Goal: Transaction & Acquisition: Purchase product/service

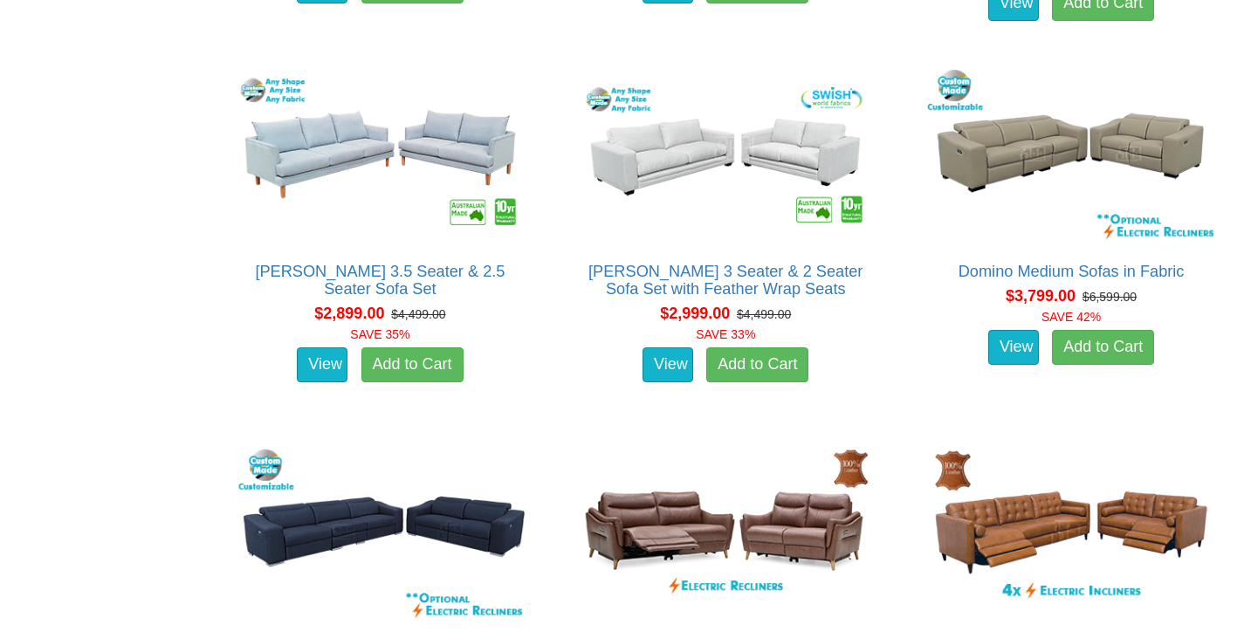
scroll to position [4093, 0]
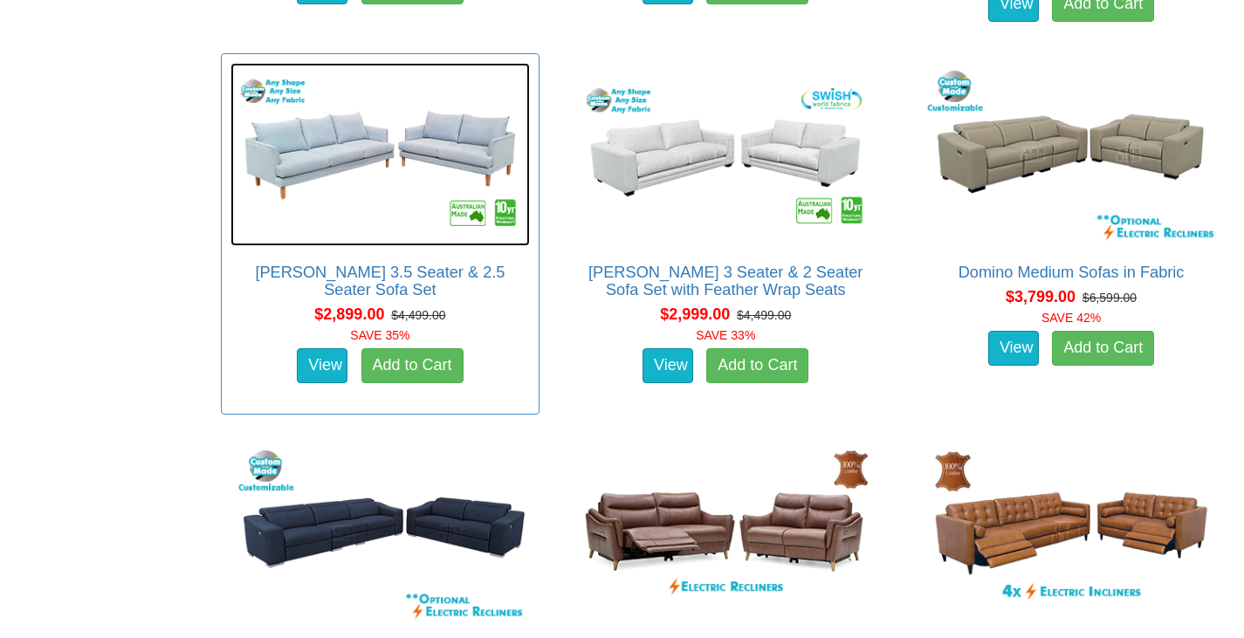
click at [356, 127] on img at bounding box center [380, 154] width 300 height 183
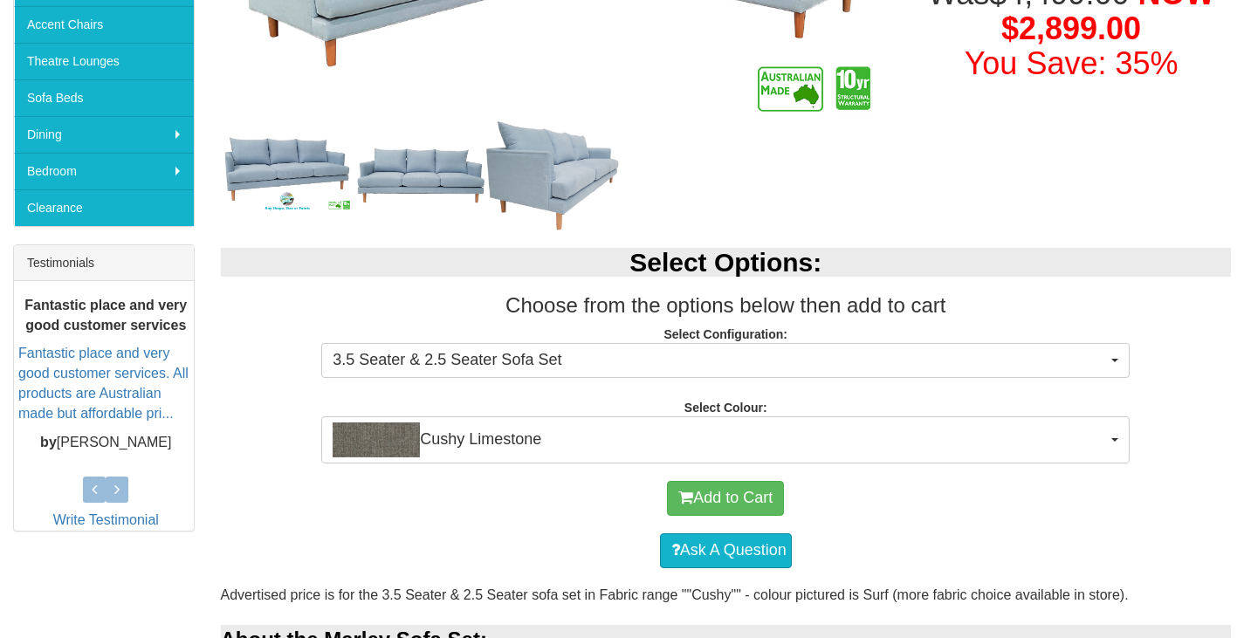
scroll to position [497, 0]
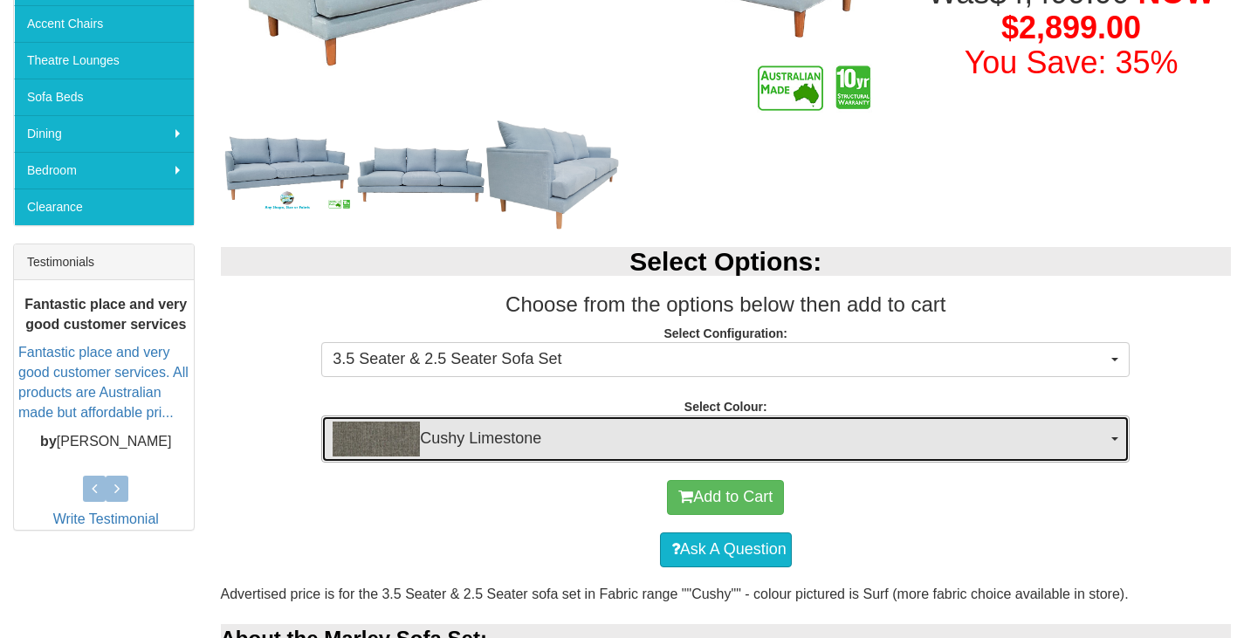
click at [539, 439] on span "Cushy Limestone" at bounding box center [720, 439] width 774 height 35
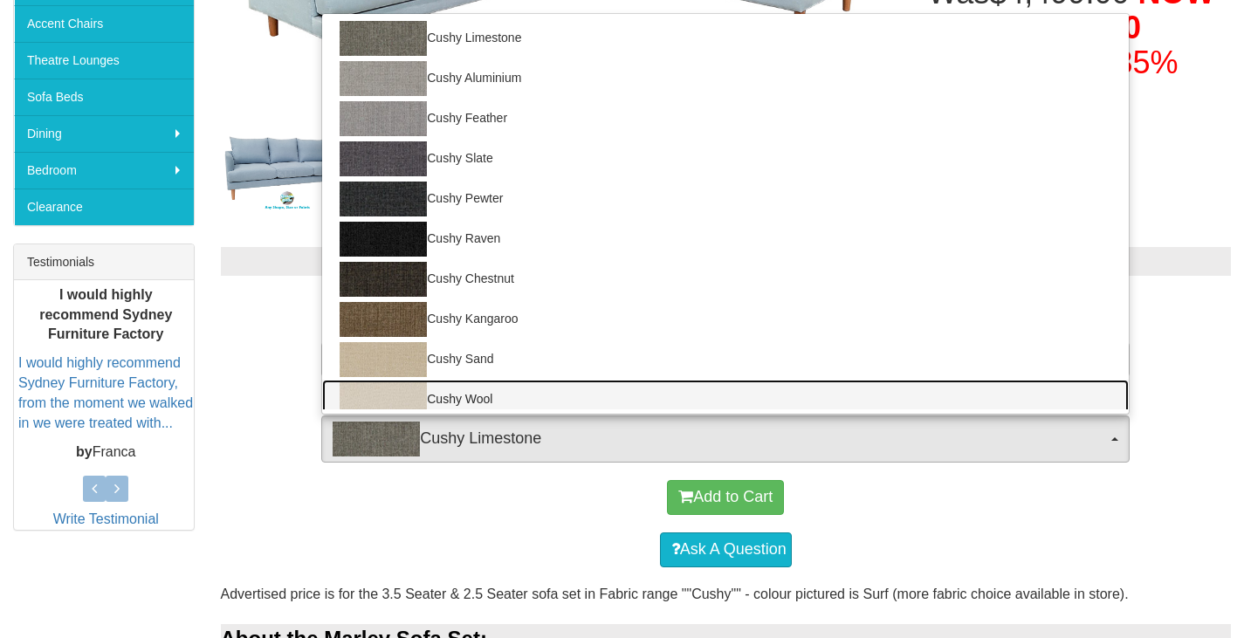
click at [497, 391] on link "Cushy Wool" at bounding box center [725, 400] width 806 height 40
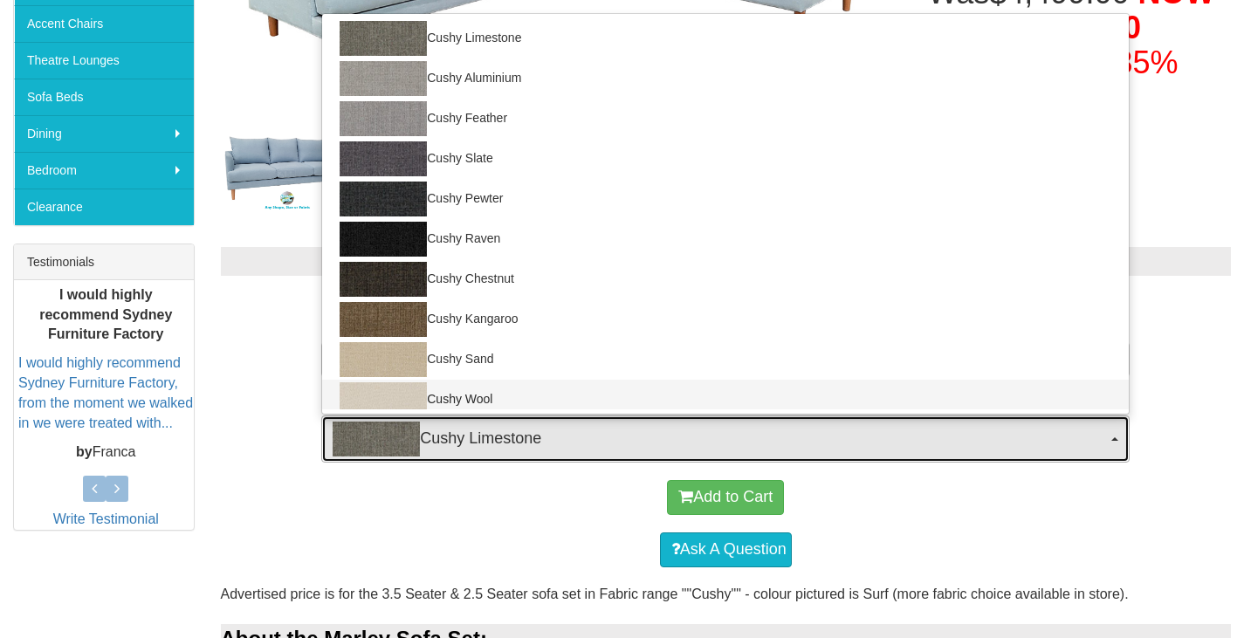
select select "1265"
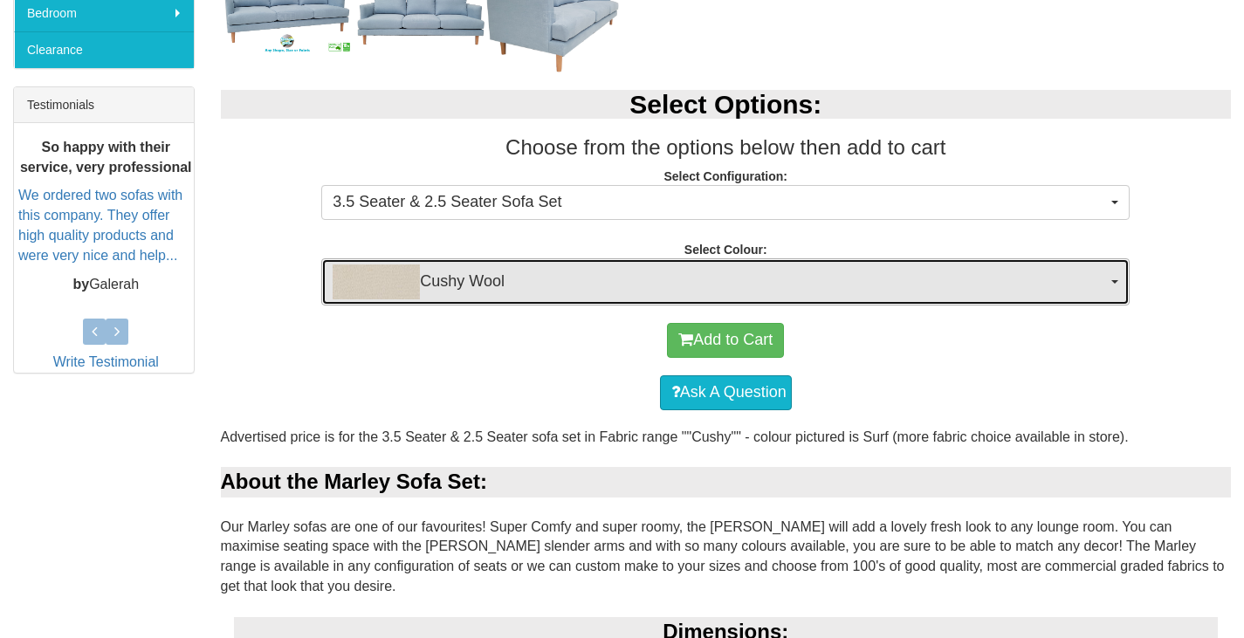
scroll to position [655, 0]
click at [518, 272] on span "Cushy Wool" at bounding box center [720, 281] width 774 height 35
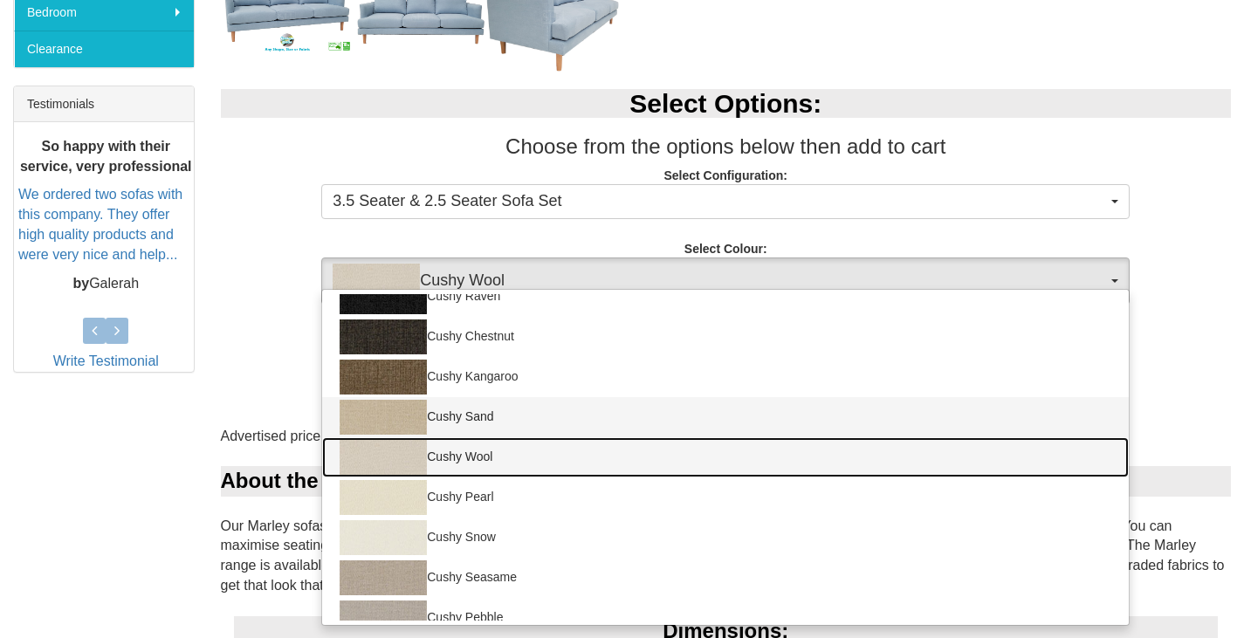
scroll to position [0, 0]
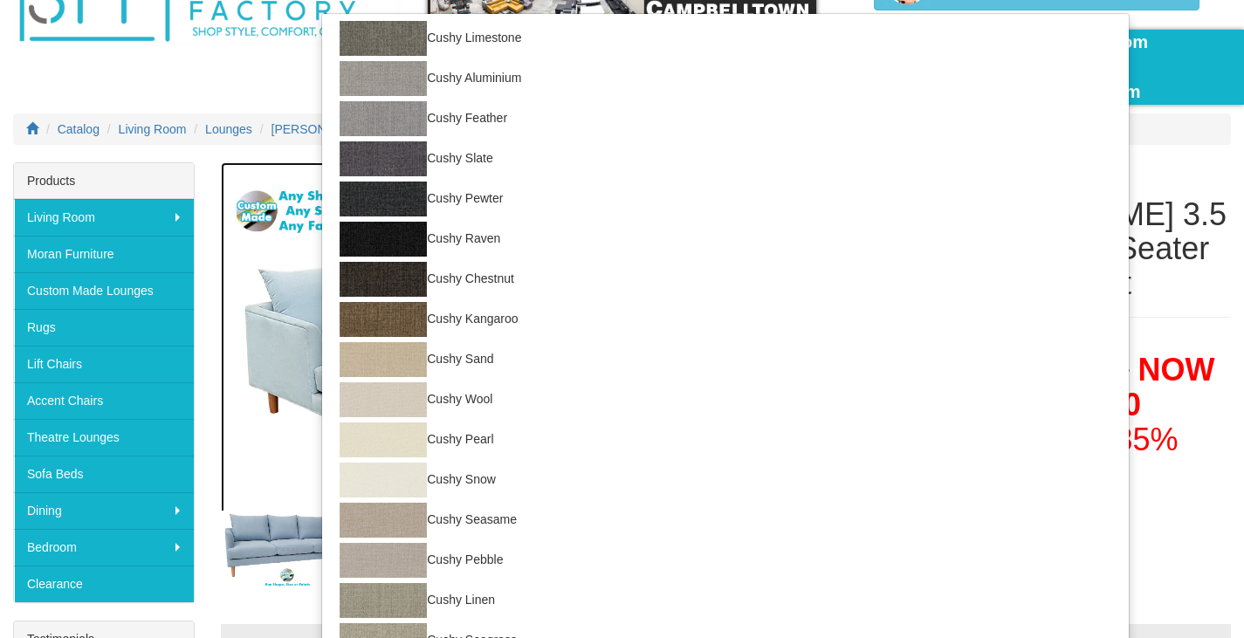
click at [250, 455] on img at bounding box center [553, 342] width 665 height 360
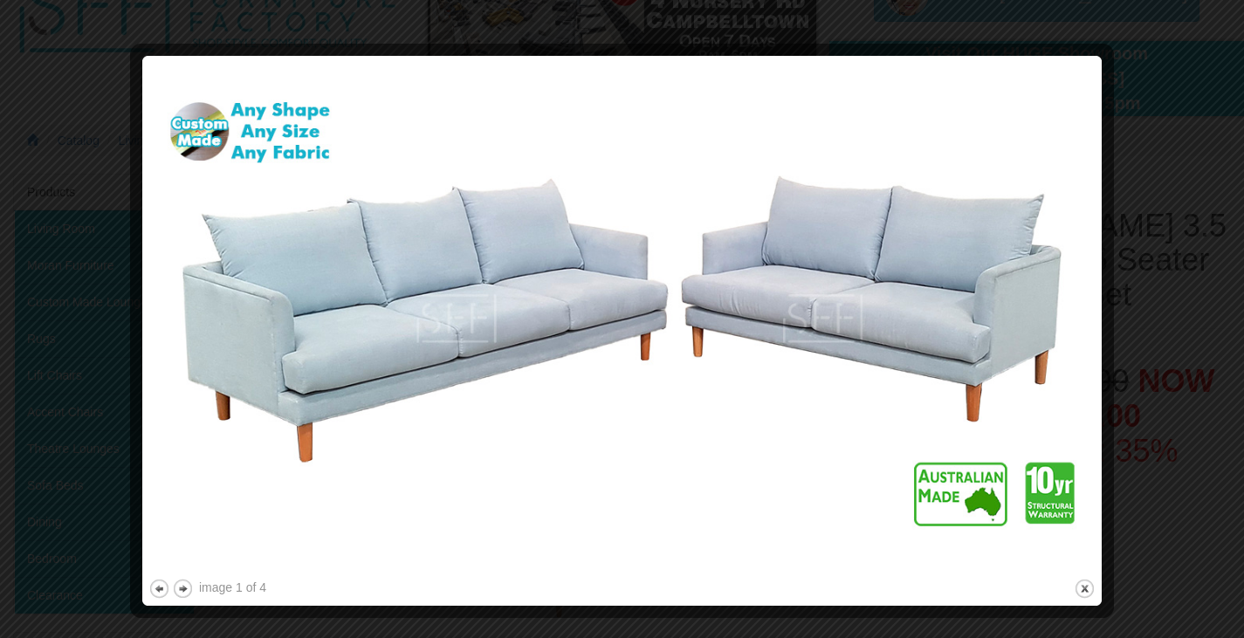
scroll to position [108, 0]
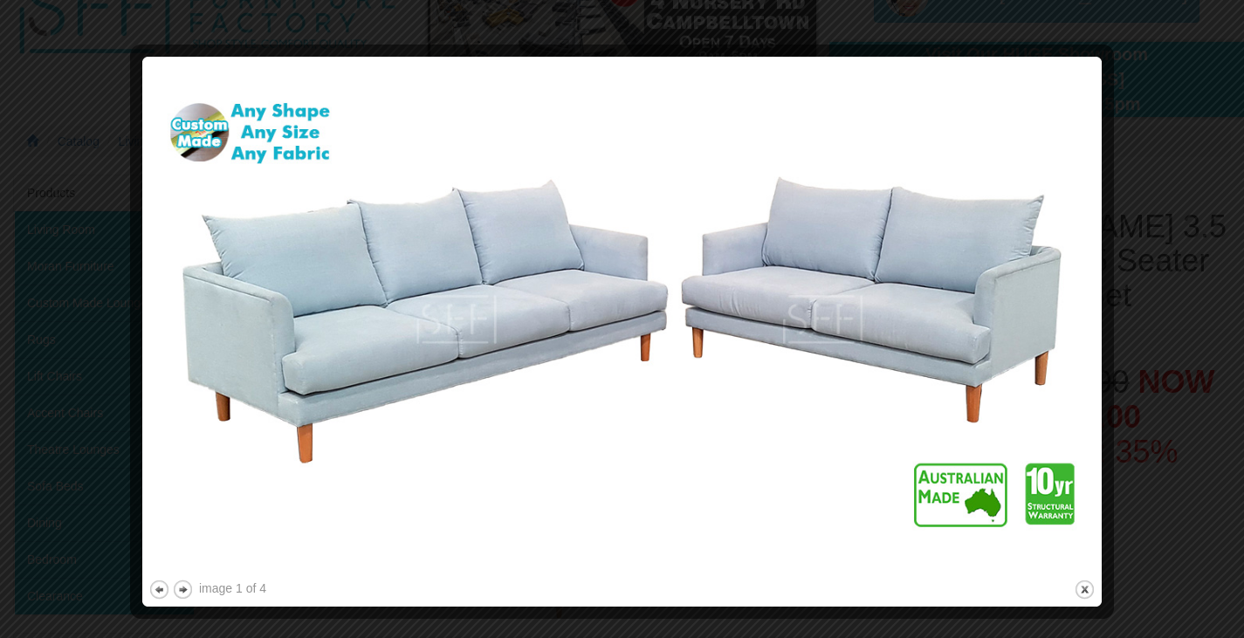
click at [1149, 72] on div at bounding box center [622, 319] width 1244 height 638
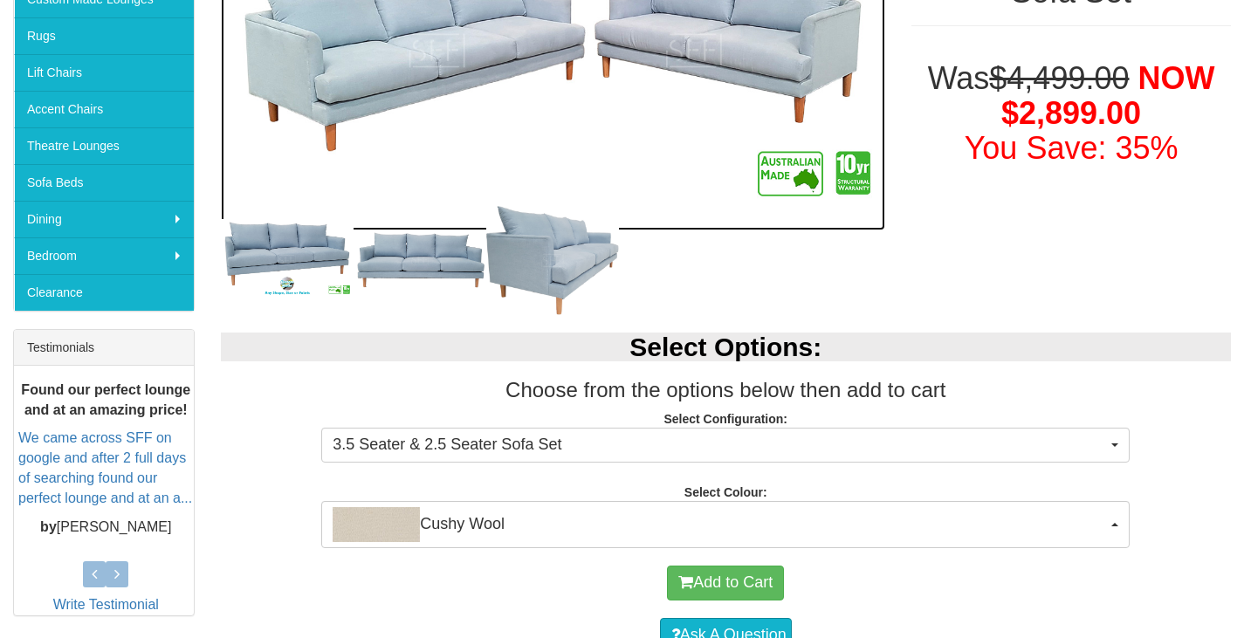
scroll to position [288, 0]
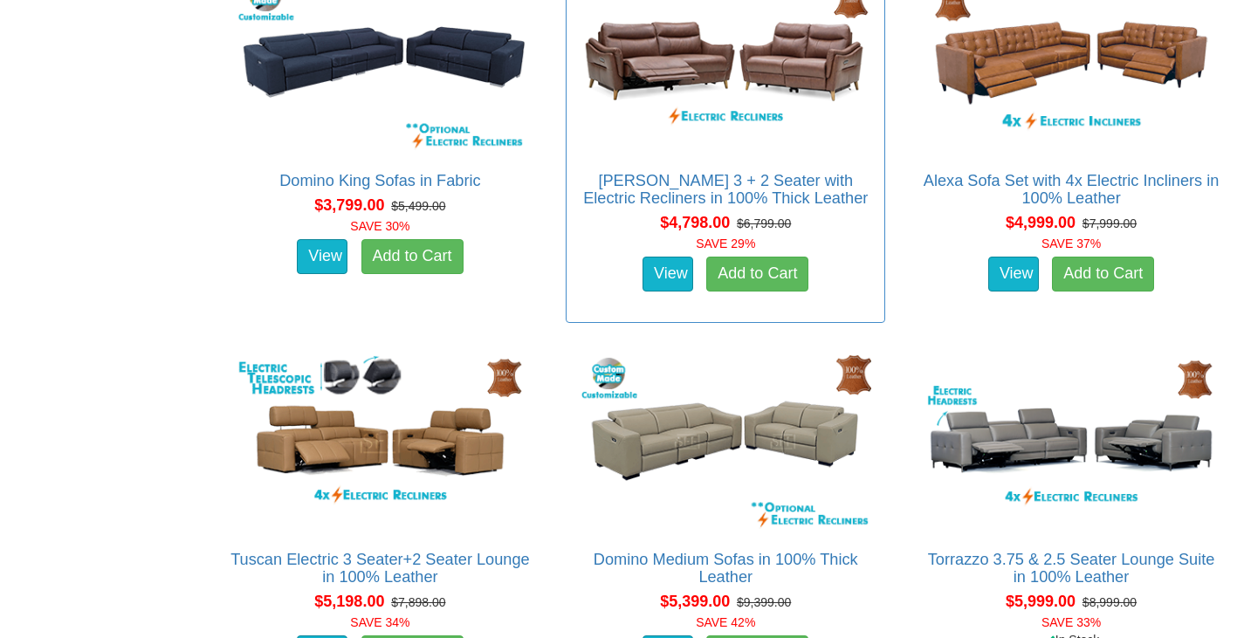
scroll to position [4553, 0]
